Goal: Information Seeking & Learning: Learn about a topic

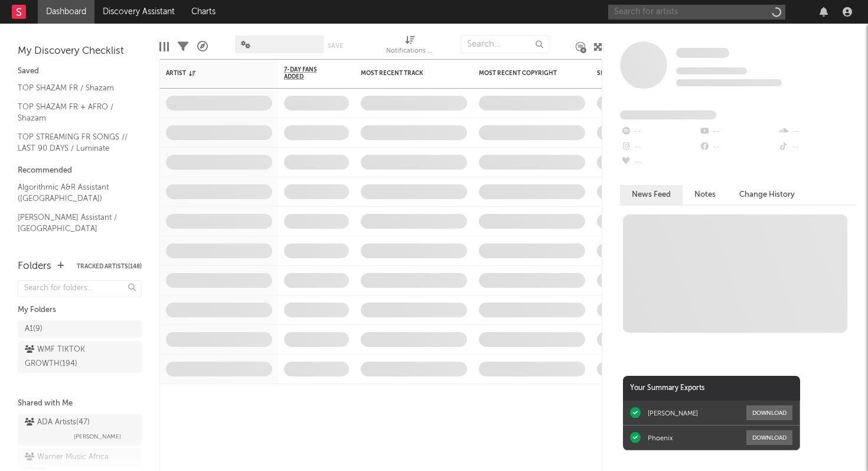
click at [732, 11] on input "text" at bounding box center [696, 12] width 177 height 15
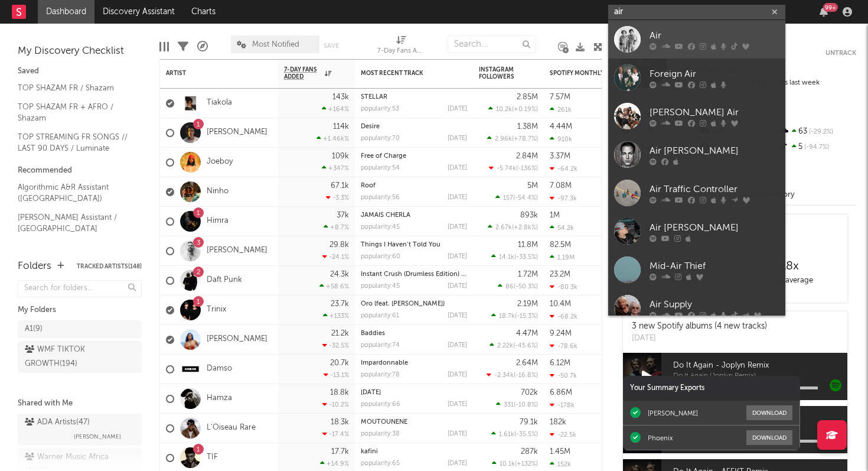
type input "air"
click at [756, 41] on div "Air" at bounding box center [715, 35] width 130 height 14
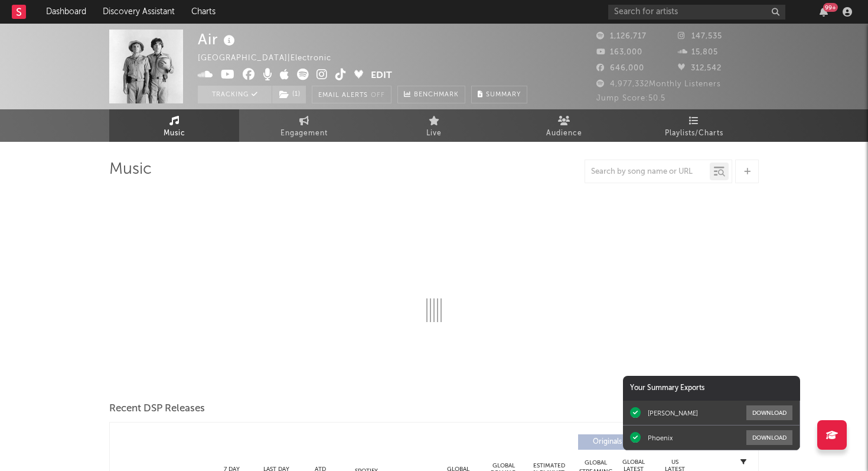
select select "6m"
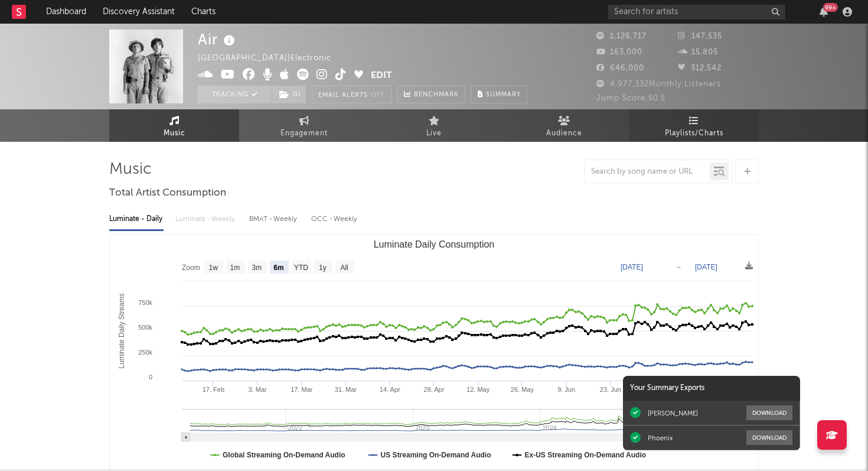
click at [698, 129] on span "Playlists/Charts" at bounding box center [694, 133] width 58 height 14
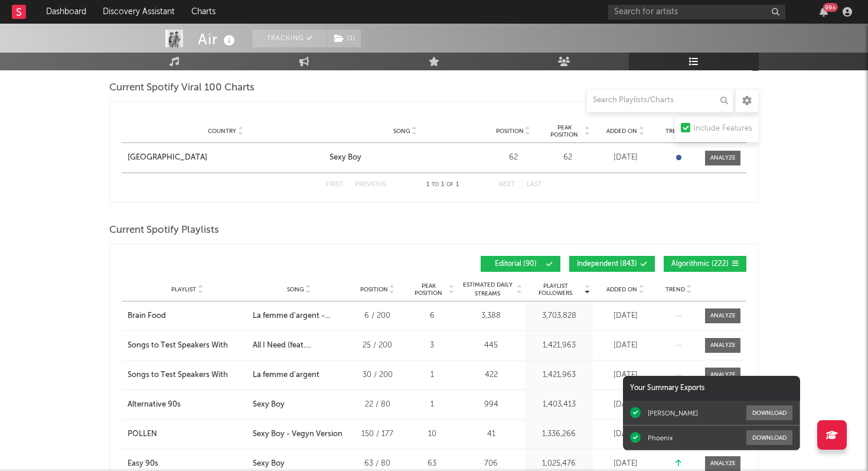
scroll to position [170, 0]
click at [611, 291] on span "Added On" at bounding box center [621, 288] width 31 height 7
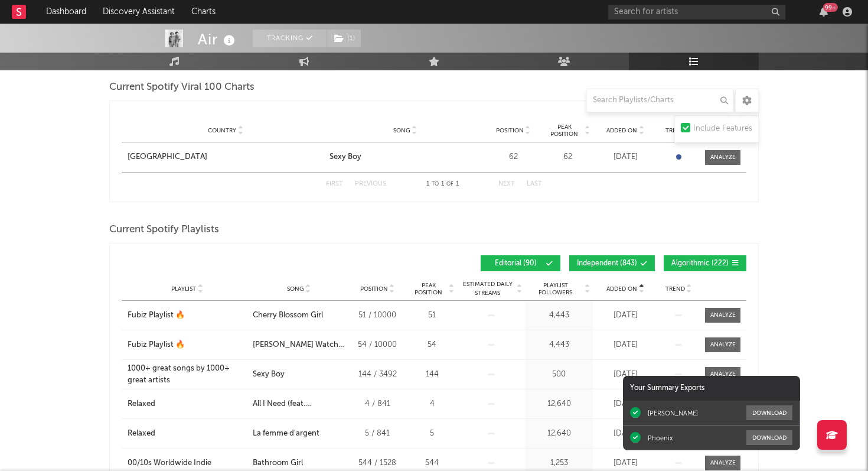
click at [611, 291] on span "Added On" at bounding box center [621, 288] width 31 height 7
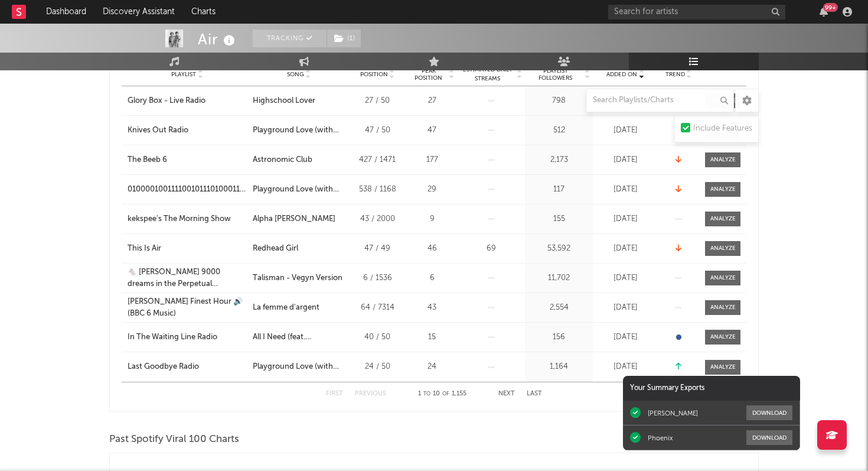
scroll to position [393, 0]
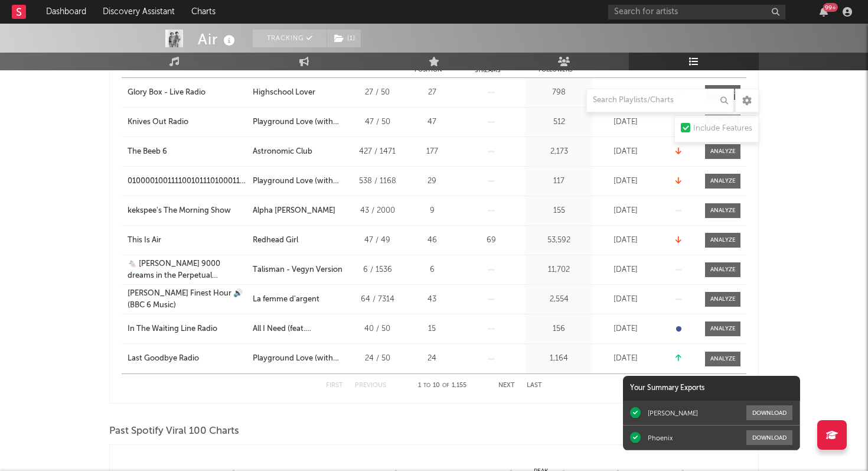
click at [501, 383] on button "Next" at bounding box center [506, 385] width 17 height 6
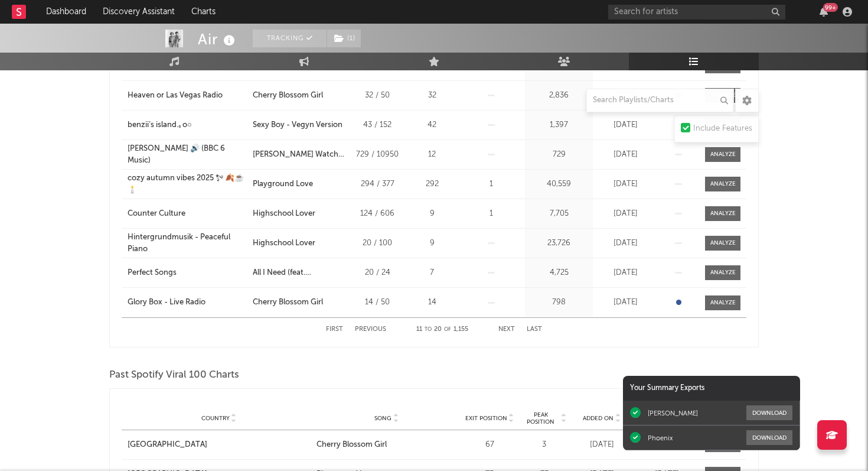
scroll to position [0, 0]
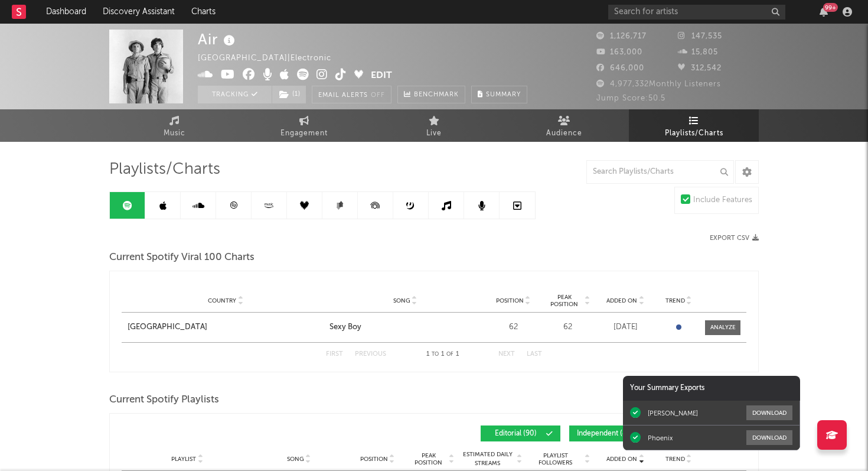
click at [236, 204] on icon at bounding box center [233, 205] width 9 height 9
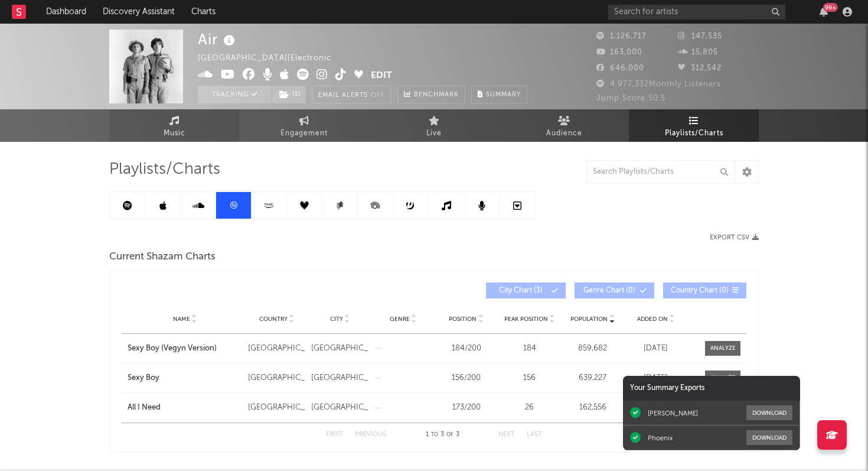
click at [178, 125] on link "Music" at bounding box center [174, 125] width 130 height 32
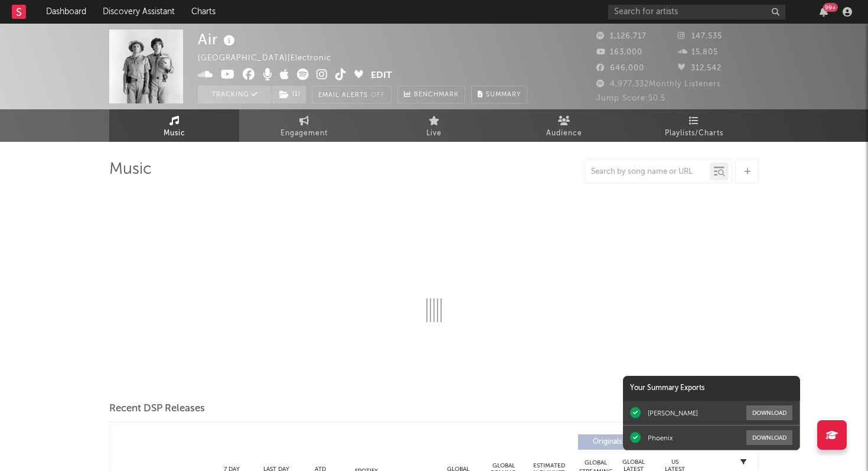
select select "6m"
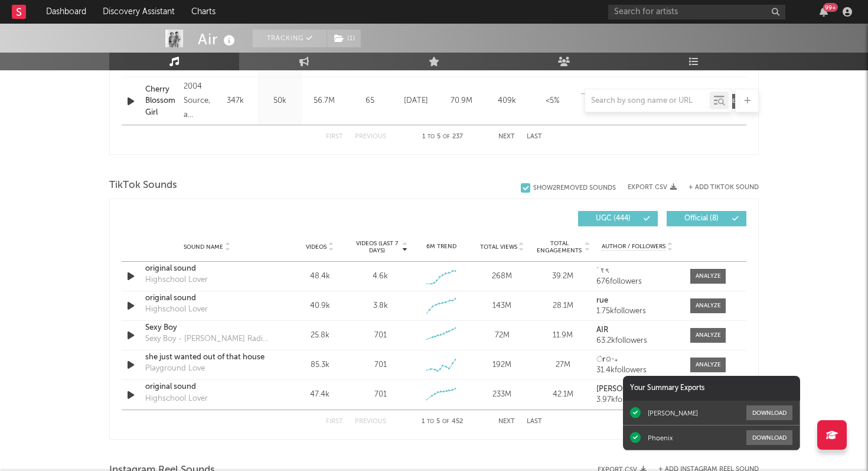
scroll to position [713, 0]
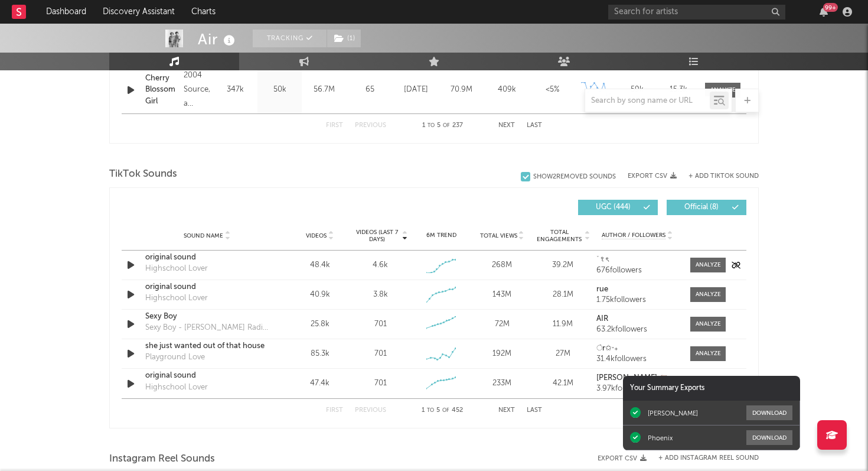
click at [130, 266] on icon "button" at bounding box center [131, 264] width 12 height 15
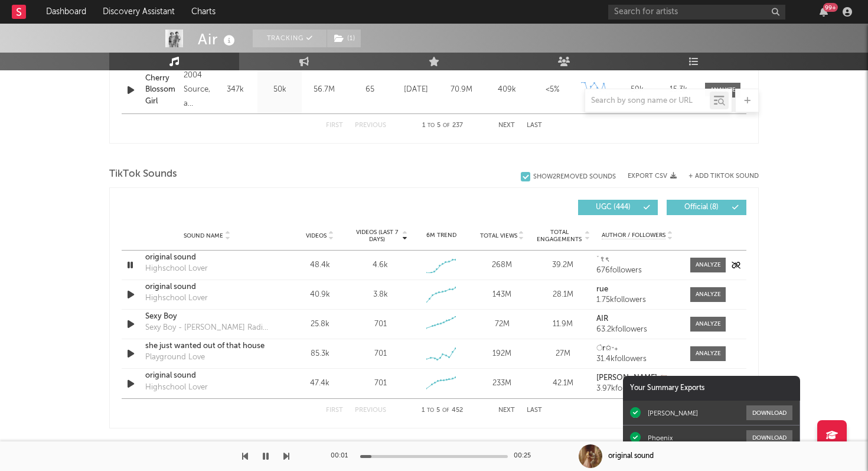
click at [130, 266] on icon "button" at bounding box center [130, 264] width 11 height 15
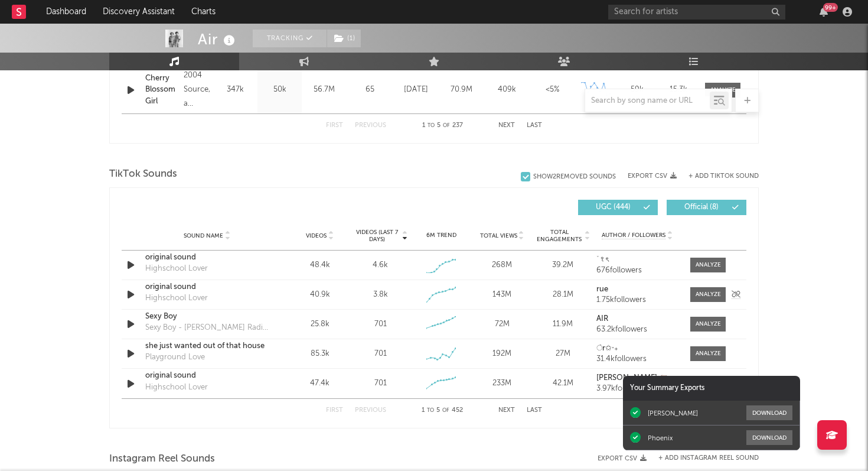
click at [133, 296] on icon "button" at bounding box center [131, 294] width 12 height 15
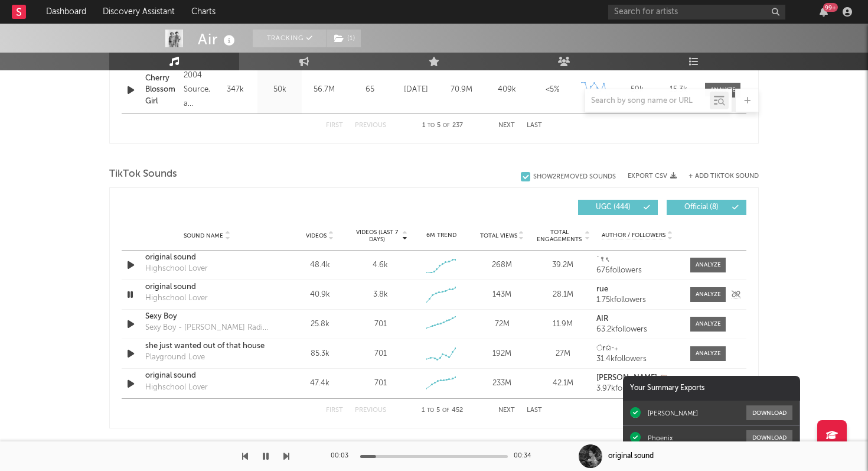
click at [133, 296] on icon "button" at bounding box center [130, 294] width 11 height 15
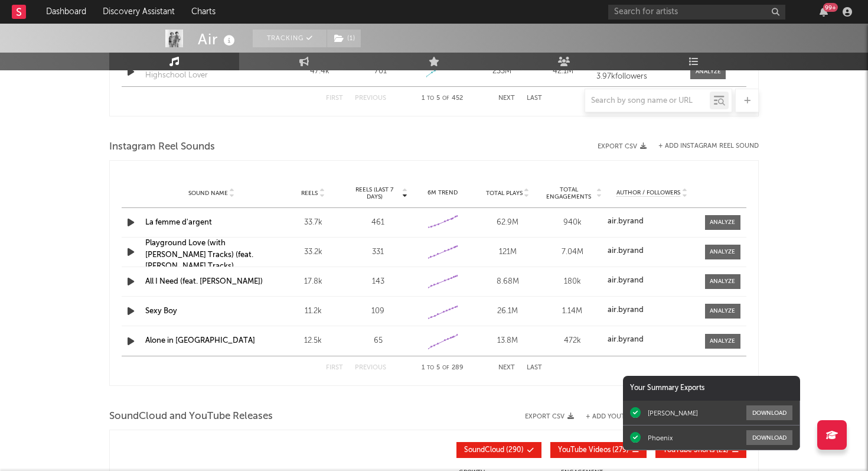
scroll to position [1025, 0]
click at [372, 190] on span "Reels (last 7 days)" at bounding box center [374, 192] width 52 height 14
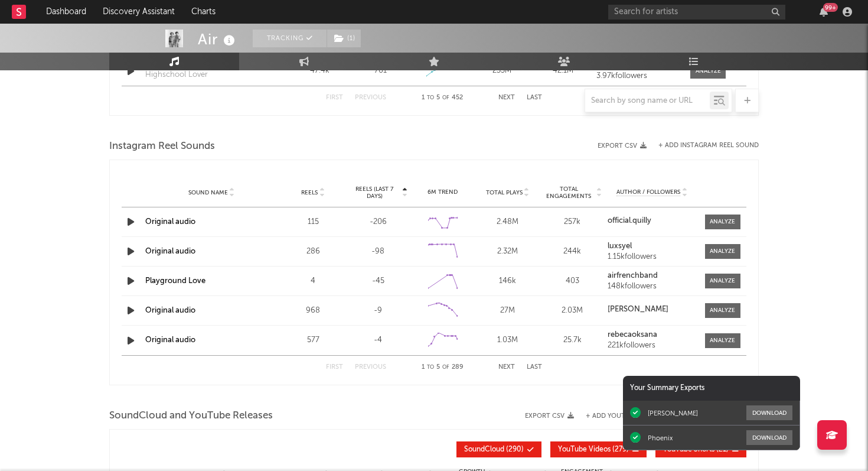
click at [372, 190] on span "Reels (last 7 days)" at bounding box center [374, 192] width 52 height 14
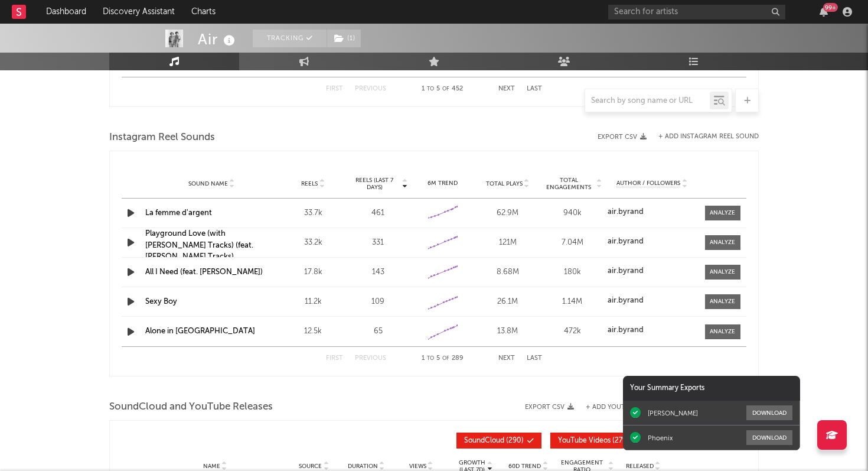
scroll to position [1039, 0]
